Goal: Task Accomplishment & Management: Manage account settings

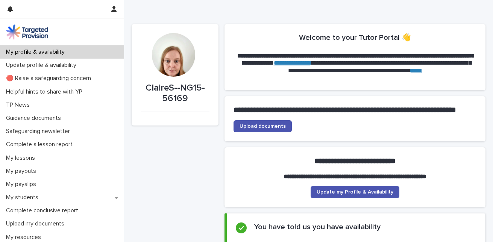
click at [20, 51] on p "My profile & availability" at bounding box center [37, 51] width 68 height 7
click at [269, 129] on span "Upload documents" at bounding box center [262, 126] width 46 height 5
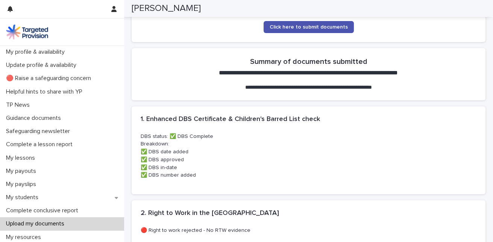
scroll to position [218, 0]
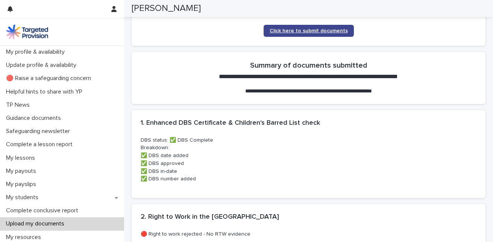
click at [314, 31] on span "Click here to submit documents" at bounding box center [308, 30] width 78 height 5
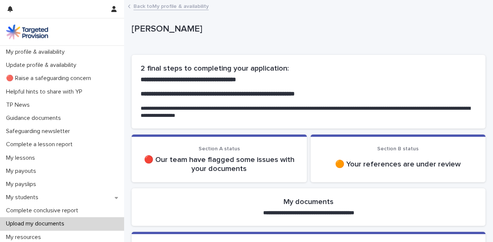
click at [225, 156] on p "🔴 Our team have flagged some issues with your documents" at bounding box center [219, 164] width 157 height 18
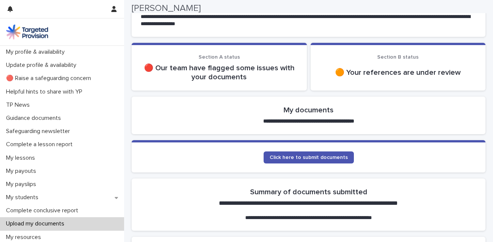
scroll to position [106, 0]
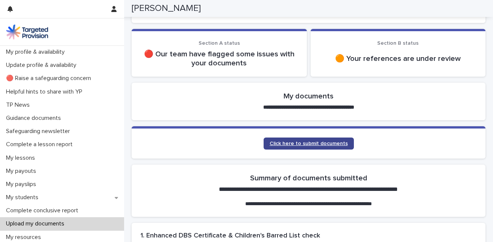
click at [277, 144] on span "Click here to submit documents" at bounding box center [308, 143] width 78 height 5
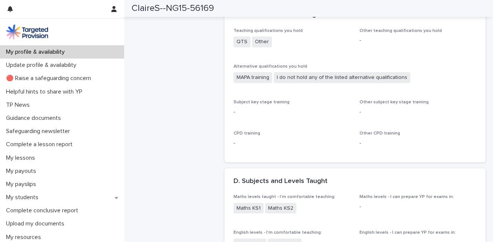
scroll to position [681, 0]
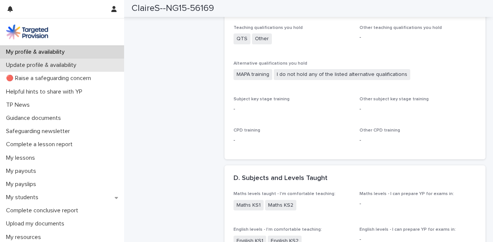
click at [35, 61] on div "Update profile & availability" at bounding box center [62, 65] width 124 height 13
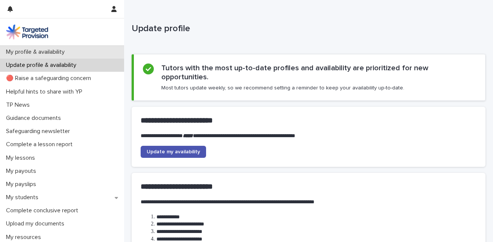
click at [26, 51] on p "My profile & availability" at bounding box center [37, 51] width 68 height 7
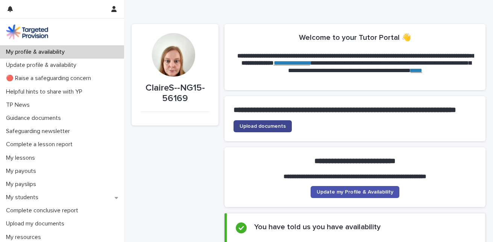
click at [256, 129] on span "Upload documents" at bounding box center [262, 126] width 46 height 5
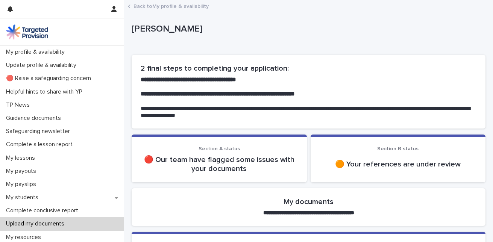
click at [182, 5] on link "Back to My profile & availability" at bounding box center [170, 6] width 75 height 9
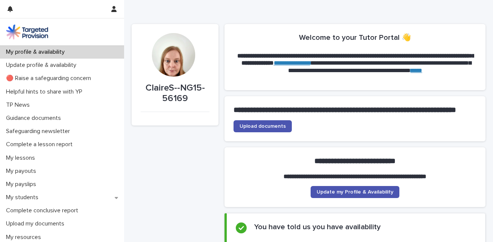
click at [310, 62] on link "**********" at bounding box center [292, 63] width 36 height 6
